Goal: Check status: Check status

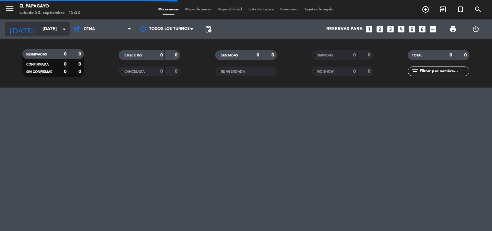
click at [58, 32] on input "[DATE]" at bounding box center [70, 29] width 62 height 12
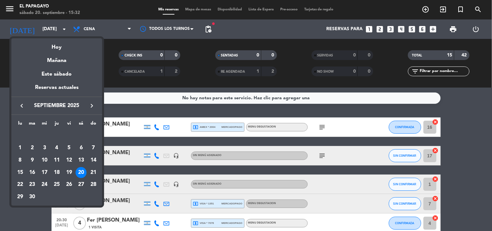
click at [78, 174] on div "20" at bounding box center [81, 172] width 11 height 11
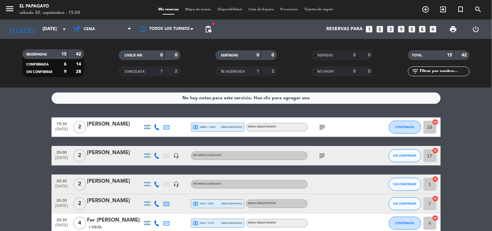
click at [321, 127] on icon "subject" at bounding box center [323, 127] width 8 height 8
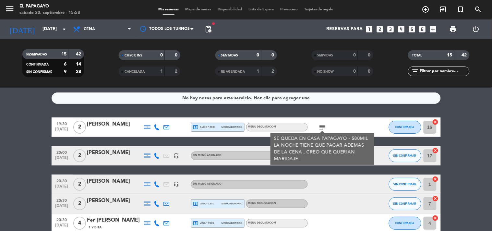
click at [349, 123] on div "subject SE QUEDA EN CASA PAPAGAYO - $80MIL LA NOCHE TIENE QUE PAGAR ADEMAS DE L…" at bounding box center [337, 126] width 58 height 19
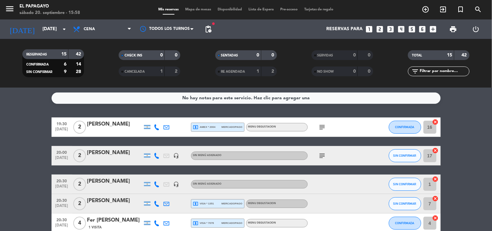
click at [326, 154] on span "subject" at bounding box center [323, 156] width 10 height 8
click at [324, 156] on icon "subject" at bounding box center [323, 156] width 8 height 8
click at [346, 152] on div "subject voucher meitre 2x11| 1px celiaca" at bounding box center [337, 155] width 58 height 19
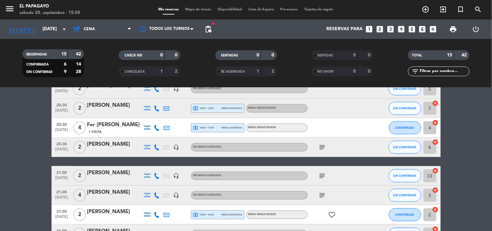
scroll to position [108, 0]
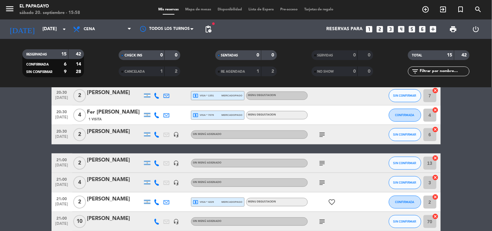
click at [324, 135] on icon "subject" at bounding box center [323, 135] width 8 height 8
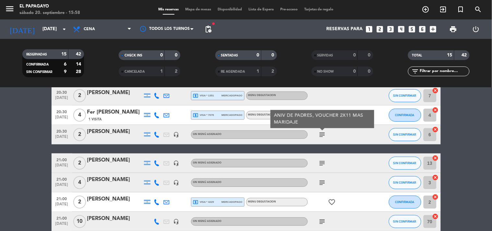
click at [346, 136] on div "subject ANIV DE PADRES, VOUCHER 2X11 MAS MARIDAJE" at bounding box center [337, 134] width 58 height 19
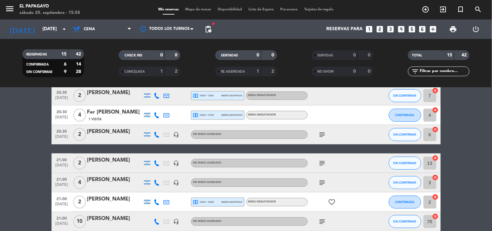
scroll to position [144, 0]
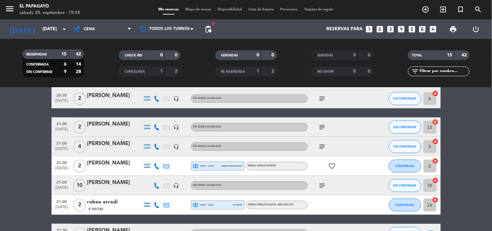
click at [323, 129] on icon "subject" at bounding box center [323, 127] width 8 height 8
click at [333, 127] on div "subject CUMPLEAÑOS!!! - 1 px no higado -" at bounding box center [337, 126] width 58 height 19
click at [323, 146] on icon "subject" at bounding box center [323, 147] width 8 height 8
click at [344, 144] on div "subject 4 veganos" at bounding box center [337, 146] width 58 height 19
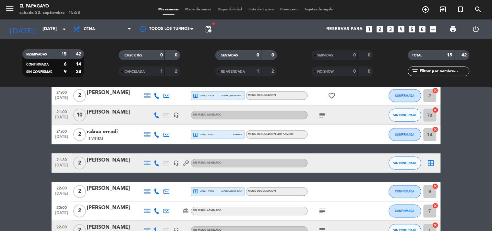
scroll to position [180, 0]
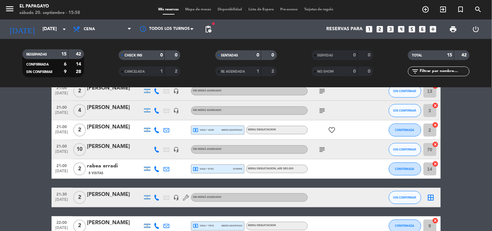
click at [325, 150] on icon "subject" at bounding box center [323, 150] width 8 height 8
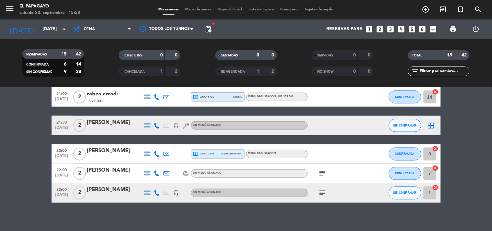
click at [322, 175] on icon "subject" at bounding box center [323, 174] width 8 height 8
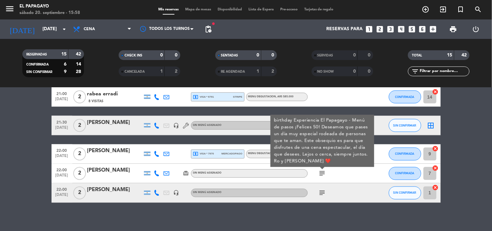
click at [320, 189] on icon "subject" at bounding box center [323, 193] width 8 height 8
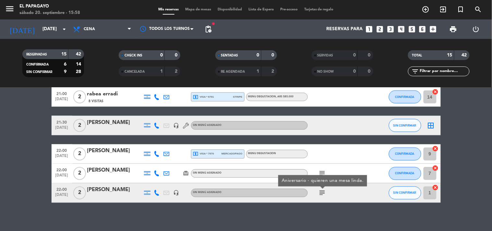
click at [343, 191] on div "subject Aniversario - quieren una mesa linda." at bounding box center [337, 192] width 58 height 19
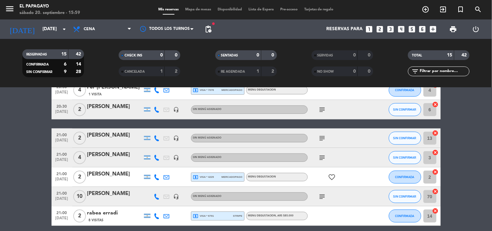
scroll to position [180, 0]
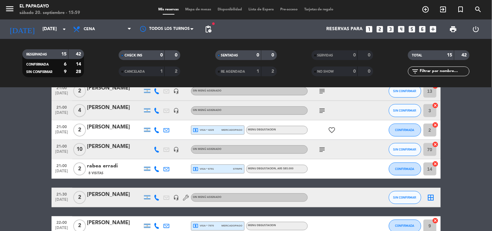
click at [319, 148] on icon "subject" at bounding box center [323, 150] width 8 height 8
click at [321, 108] on icon "subject" at bounding box center [323, 111] width 8 height 8
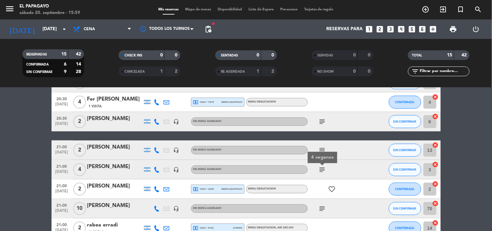
scroll to position [108, 0]
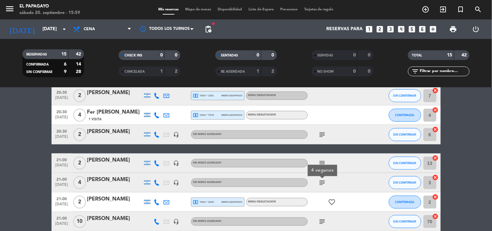
click at [323, 161] on icon "subject" at bounding box center [323, 163] width 8 height 8
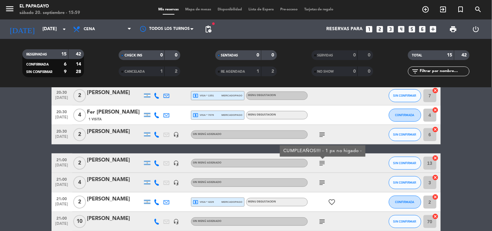
click at [323, 133] on icon "subject" at bounding box center [323, 135] width 8 height 8
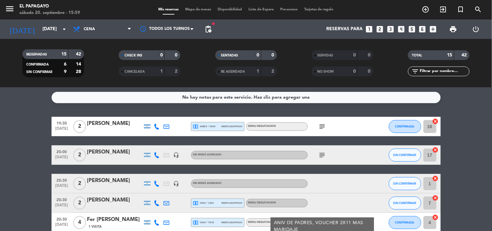
scroll to position [0, 0]
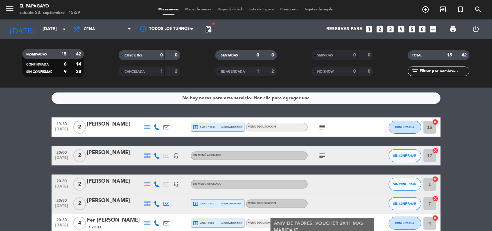
click at [322, 153] on icon "subject" at bounding box center [323, 156] width 8 height 8
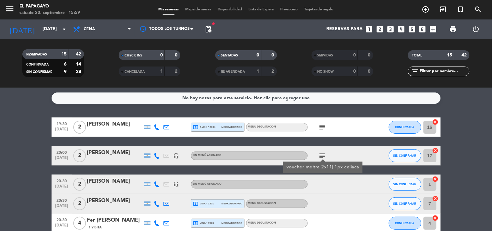
click at [324, 128] on icon "subject" at bounding box center [323, 127] width 8 height 8
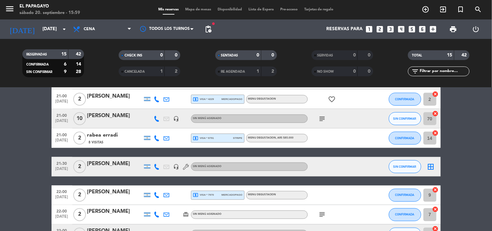
scroll to position [180, 0]
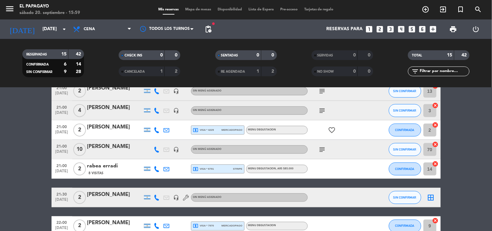
click at [320, 148] on icon "subject" at bounding box center [323, 150] width 8 height 8
click at [319, 109] on icon "subject" at bounding box center [323, 111] width 8 height 8
